Goal: Information Seeking & Learning: Learn about a topic

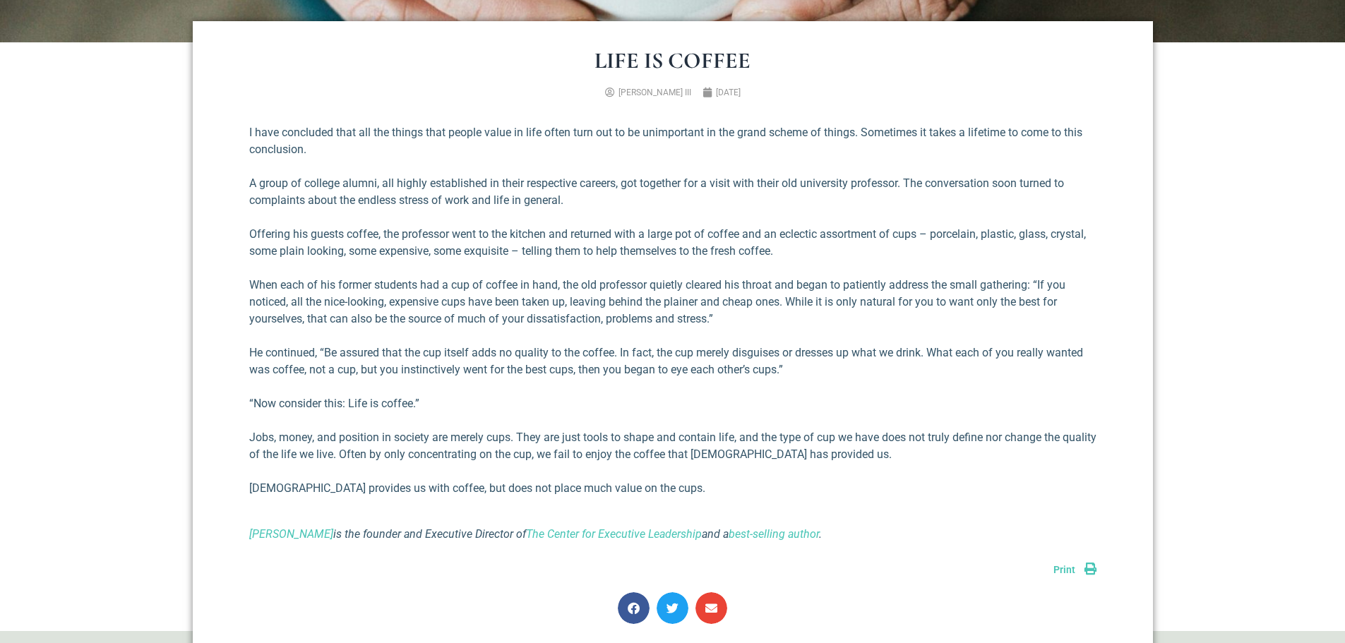
scroll to position [565, 0]
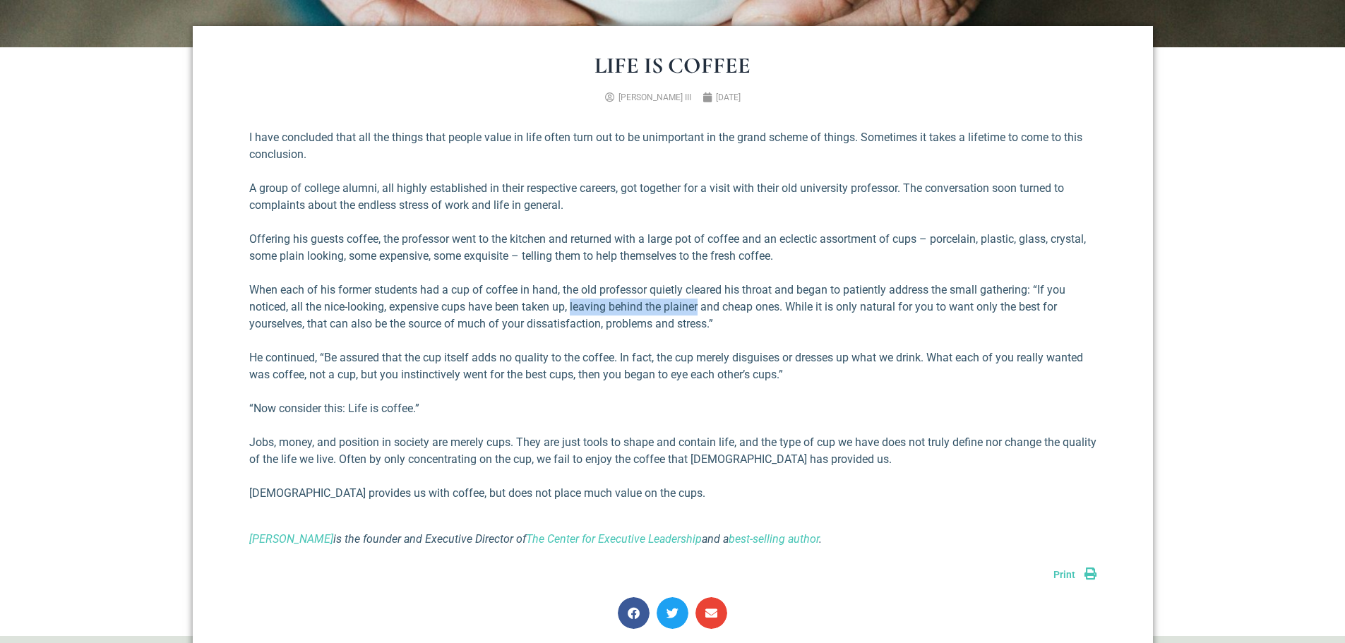
drag, startPoint x: 572, startPoint y: 305, endPoint x: 701, endPoint y: 302, distance: 129.2
click at [700, 302] on p "When each of his former students had a cup of coffee in hand, the old professor…" at bounding box center [672, 307] width 847 height 51
click at [701, 302] on p "When each of his former students had a cup of coffee in hand, the old professor…" at bounding box center [672, 307] width 847 height 51
drag, startPoint x: 731, startPoint y: 305, endPoint x: 789, endPoint y: 309, distance: 58.0
click at [789, 309] on p "When each of his former students had a cup of coffee in hand, the old professor…" at bounding box center [672, 307] width 847 height 51
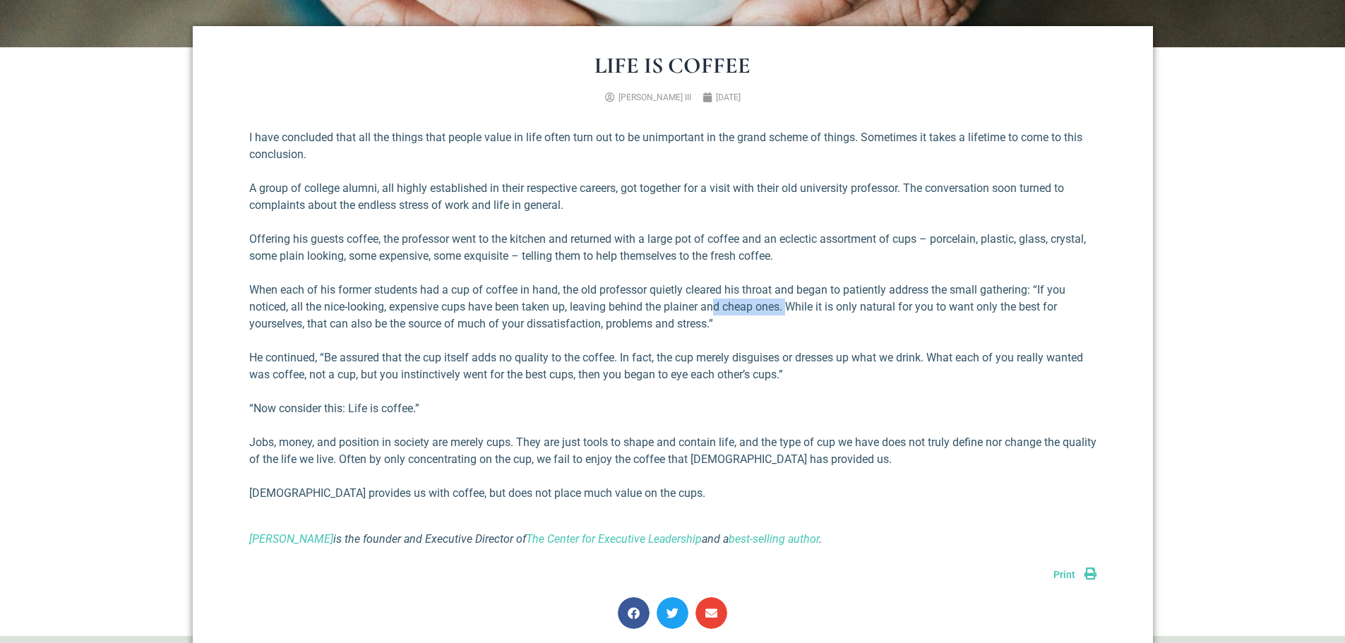
click at [789, 309] on p "When each of his former students had a cup of coffee in hand, the old professor…" at bounding box center [672, 307] width 847 height 51
drag, startPoint x: 798, startPoint y: 309, endPoint x: 907, endPoint y: 310, distance: 109.4
click at [907, 310] on p "When each of his former students had a cup of coffee in hand, the old professor…" at bounding box center [672, 307] width 847 height 51
drag, startPoint x: 309, startPoint y: 360, endPoint x: 423, endPoint y: 363, distance: 114.4
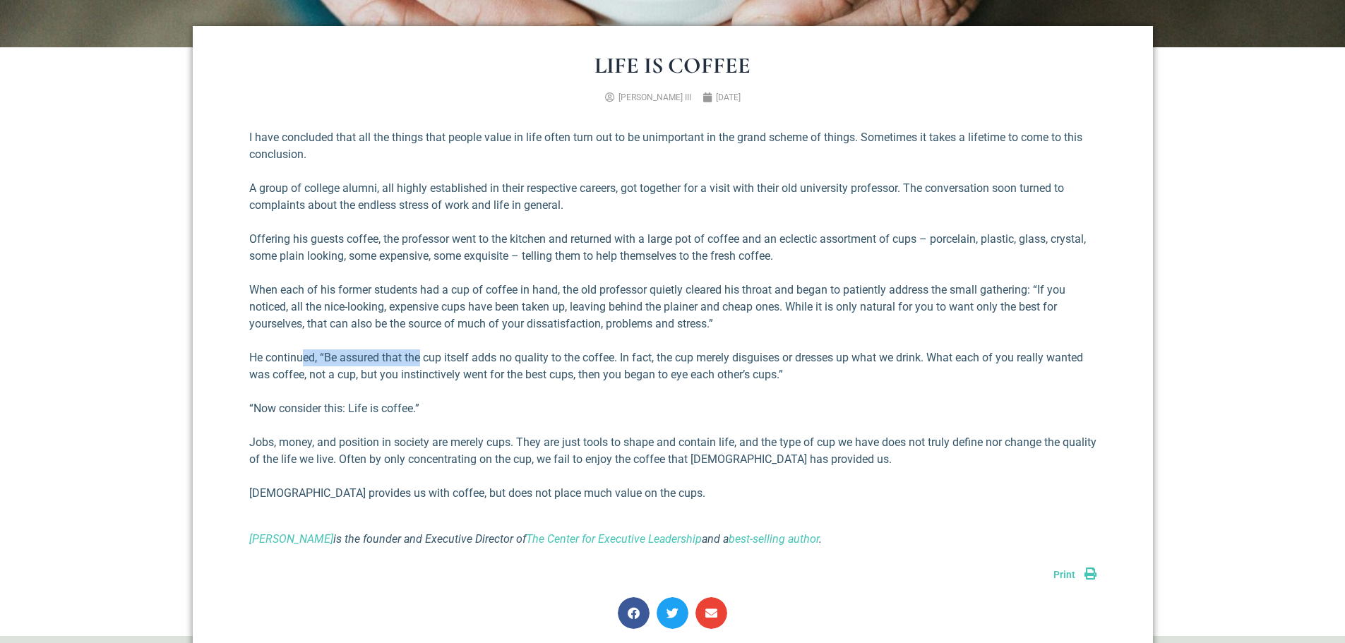
click at [423, 363] on p "He continued, “Be assured that the cup itself adds no quality to the coffee. In…" at bounding box center [672, 367] width 847 height 34
drag, startPoint x: 491, startPoint y: 357, endPoint x: 644, endPoint y: 359, distance: 152.5
click at [644, 359] on p "He continued, “Be assured that the cup itself adds no quality to the coffee. In…" at bounding box center [672, 367] width 847 height 34
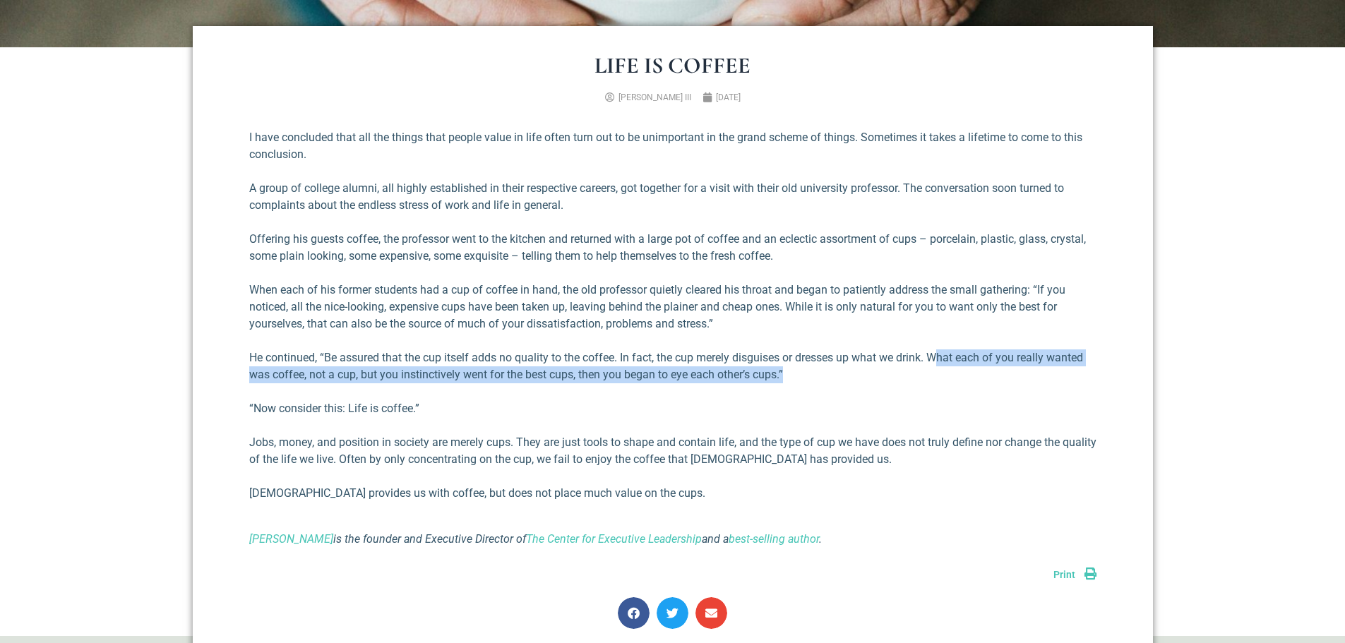
drag, startPoint x: 940, startPoint y: 358, endPoint x: 1039, endPoint y: 369, distance: 98.7
click at [1039, 369] on p "He continued, “Be assured that the cup itself adds no quality to the coffee. In…" at bounding box center [672, 367] width 847 height 34
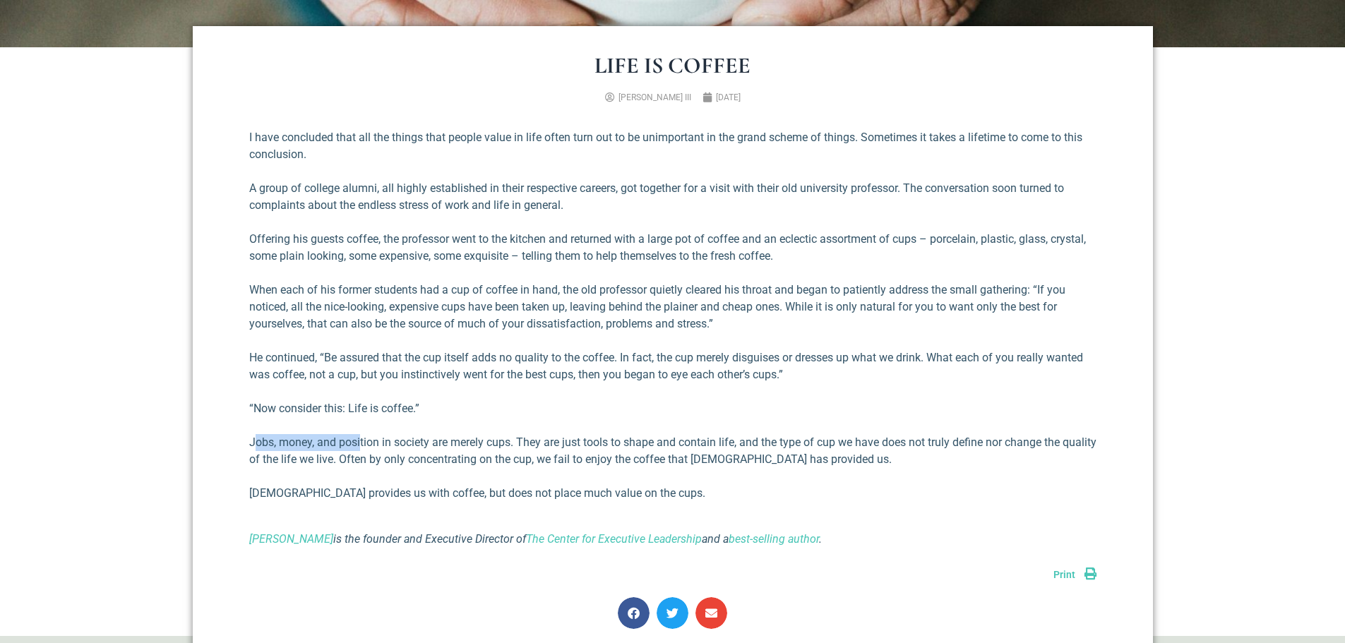
drag, startPoint x: 258, startPoint y: 446, endPoint x: 361, endPoint y: 442, distance: 103.2
click at [361, 442] on p "Jobs, money, and position in society are merely cups. They are just tools to sh…" at bounding box center [672, 451] width 847 height 34
drag, startPoint x: 518, startPoint y: 438, endPoint x: 774, endPoint y: 439, distance: 255.6
click at [774, 439] on p "Jobs, money, and position in society are merely cups. They are just tools to sh…" at bounding box center [672, 451] width 847 height 34
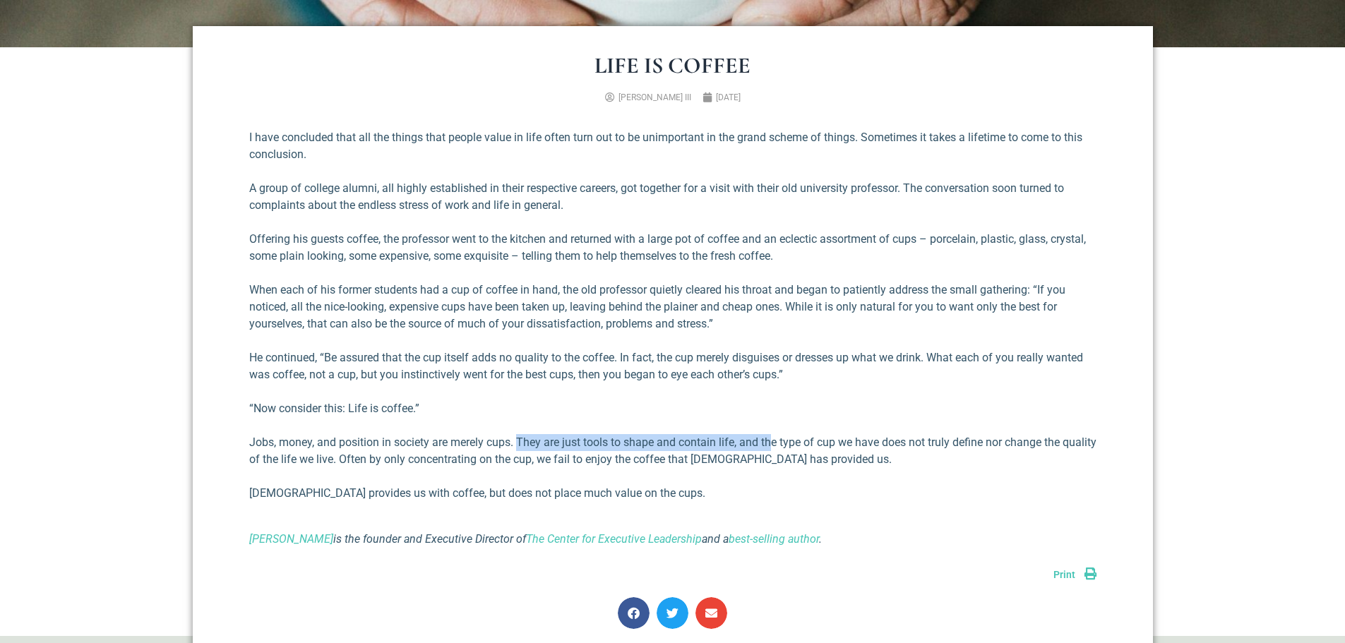
click at [774, 438] on p "Jobs, money, and position in society are merely cups. They are just tools to sh…" at bounding box center [672, 451] width 847 height 34
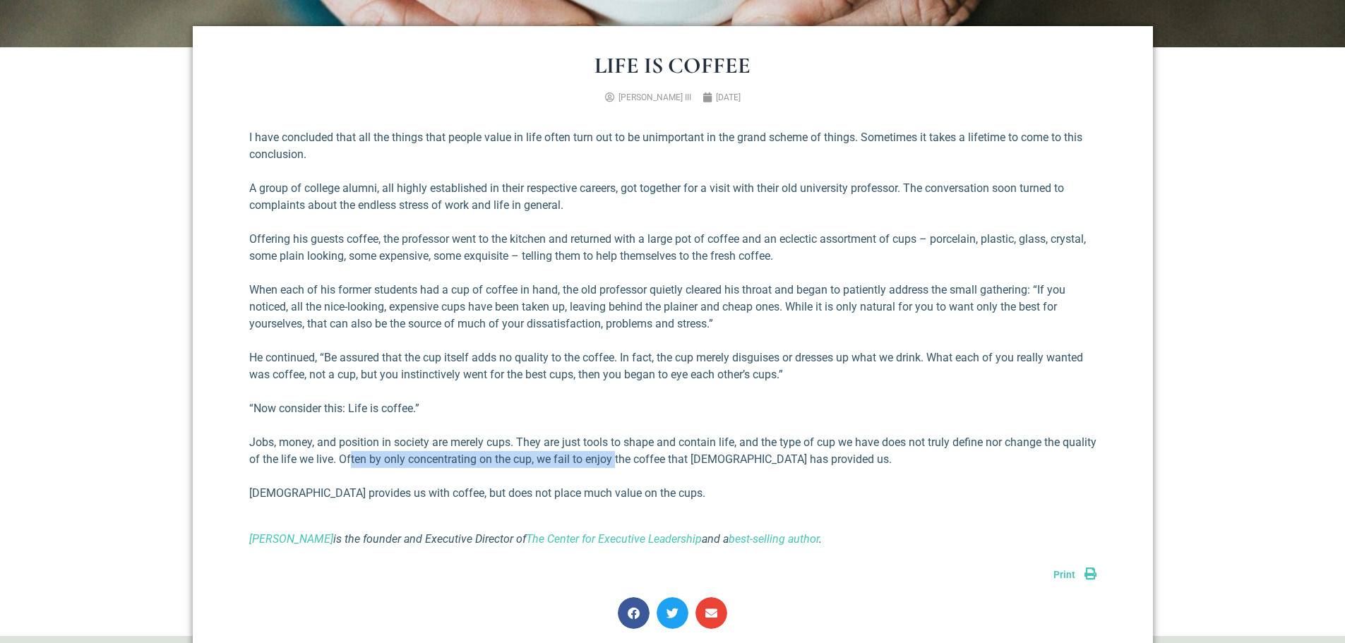
drag, startPoint x: 386, startPoint y: 458, endPoint x: 650, endPoint y: 460, distance: 264.8
click at [650, 460] on p "Jobs, money, and position in society are merely cups. They are just tools to sh…" at bounding box center [672, 451] width 847 height 34
